Goal: Transaction & Acquisition: Book appointment/travel/reservation

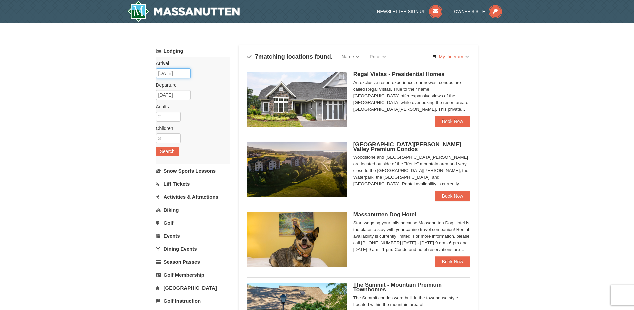
click at [186, 75] on input "[DATE]" at bounding box center [173, 73] width 35 height 10
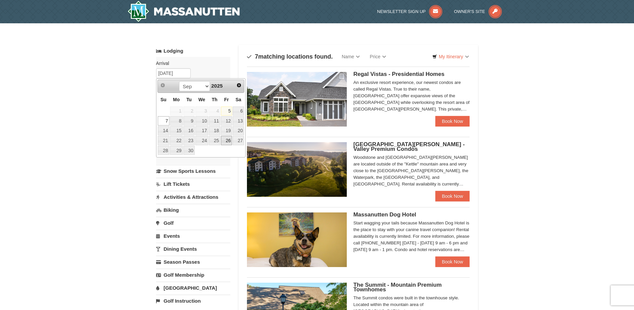
click at [228, 138] on link "26" at bounding box center [226, 140] width 11 height 9
type input "[DATE]"
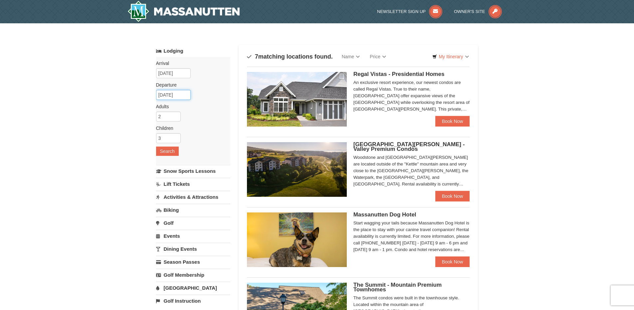
click at [186, 96] on input "[DATE]" at bounding box center [173, 95] width 35 height 10
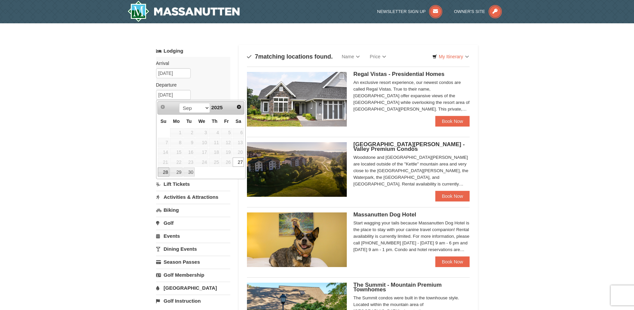
click at [165, 172] on link "28" at bounding box center [164, 171] width 12 height 9
type input "[DATE]"
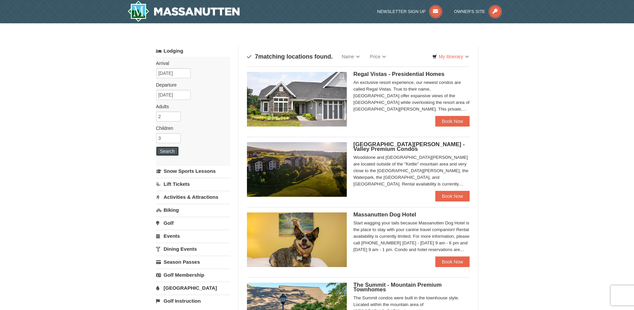
click at [170, 151] on button "Search" at bounding box center [167, 150] width 23 height 9
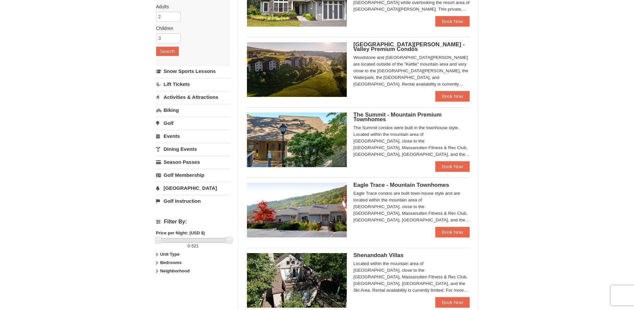
scroll to position [233, 0]
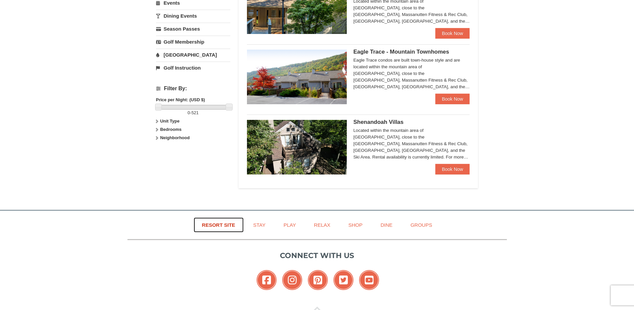
click at [228, 225] on link "Resort Site" at bounding box center [219, 224] width 50 height 15
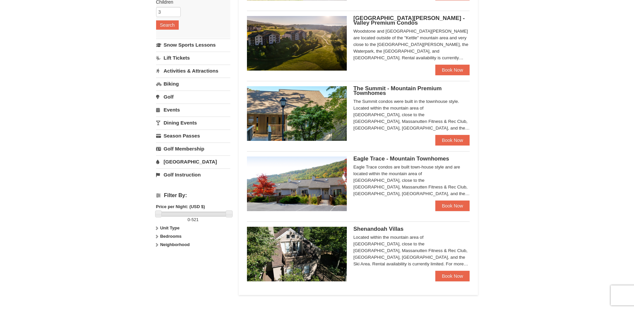
scroll to position [60, 0]
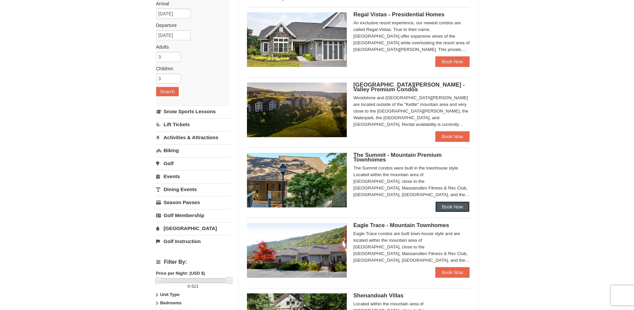
click at [453, 202] on link "Book Now" at bounding box center [452, 206] width 35 height 11
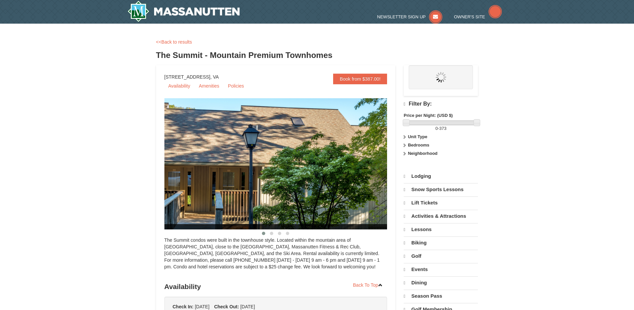
select select "9"
